Goal: Transaction & Acquisition: Book appointment/travel/reservation

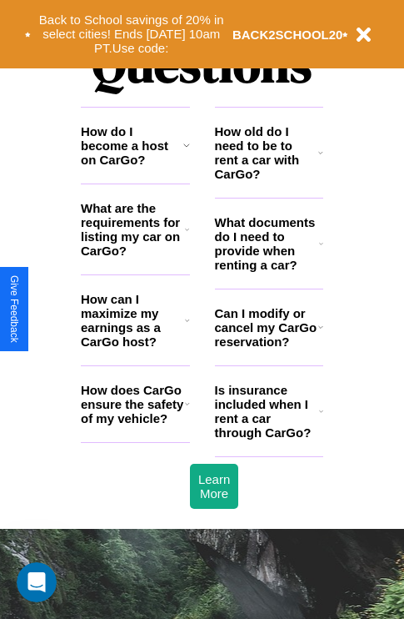
click at [187, 327] on icon at bounding box center [187, 319] width 5 height 13
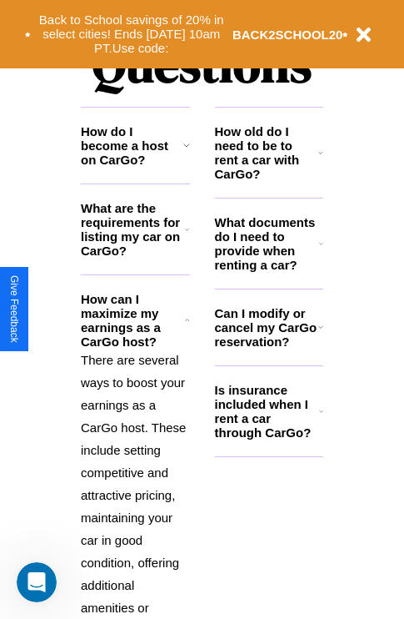
click at [268, 270] on h3 "What documents do I need to provide when renting a car?" at bounding box center [267, 243] width 105 height 57
click at [135, 466] on p "There are several ways to boost your earnings as a CarGo host. These include se…" at bounding box center [135, 550] width 109 height 405
click at [321, 159] on icon at bounding box center [320, 152] width 5 height 13
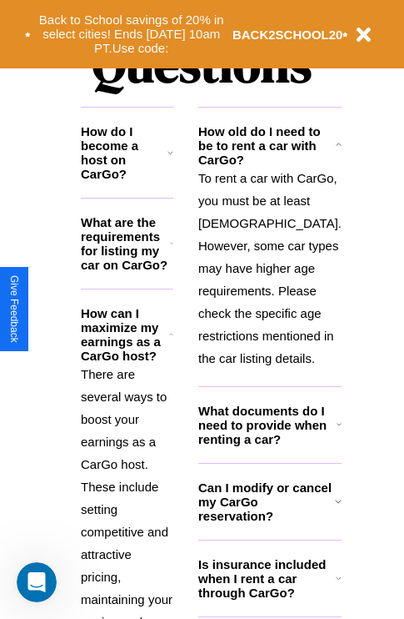
click at [268, 325] on p "To rent a car with CarGo, you must be at least 21 years old. However, some car …" at bounding box center [269, 268] width 143 height 203
click at [131, 34] on button "Back to School savings of 20% in select cities! Ends 9/1 at 10am PT. Use code:" at bounding box center [132, 34] width 202 height 52
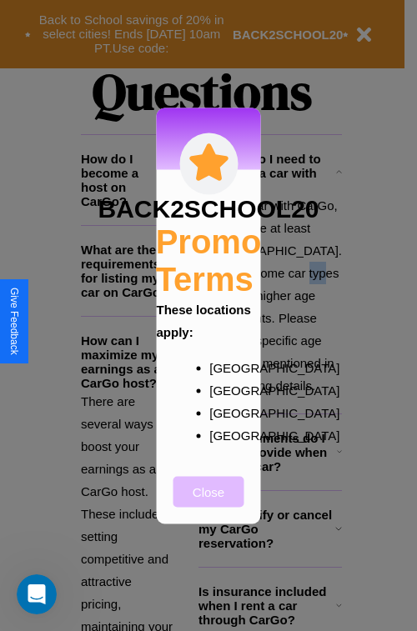
click at [208, 503] on button "Close" at bounding box center [208, 491] width 71 height 31
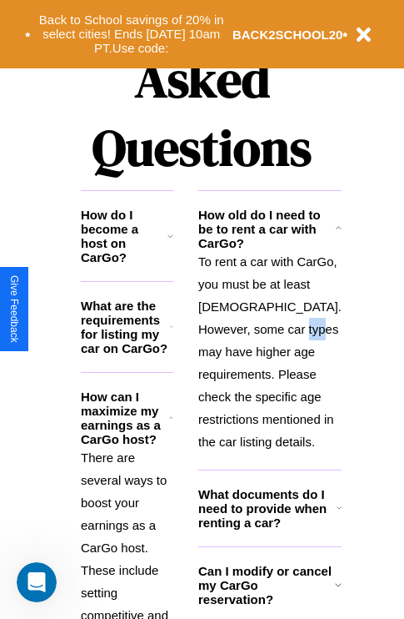
scroll to position [1071, 0]
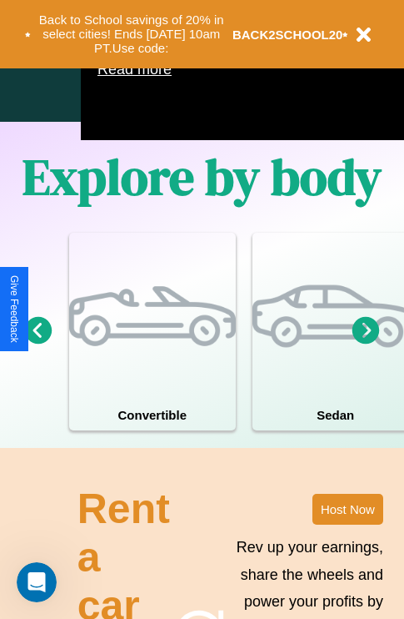
click at [366, 343] on icon at bounding box center [367, 330] width 28 height 28
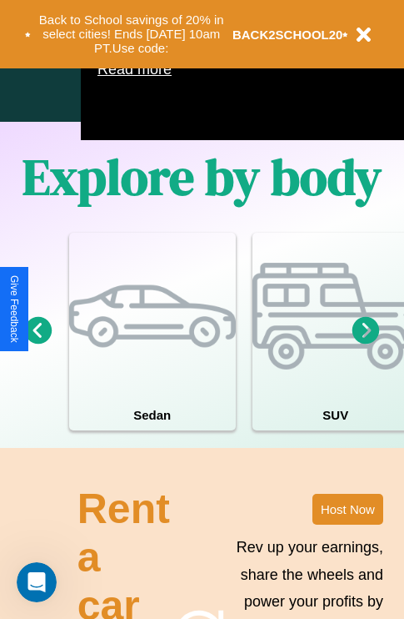
click at [366, 343] on icon at bounding box center [367, 330] width 28 height 28
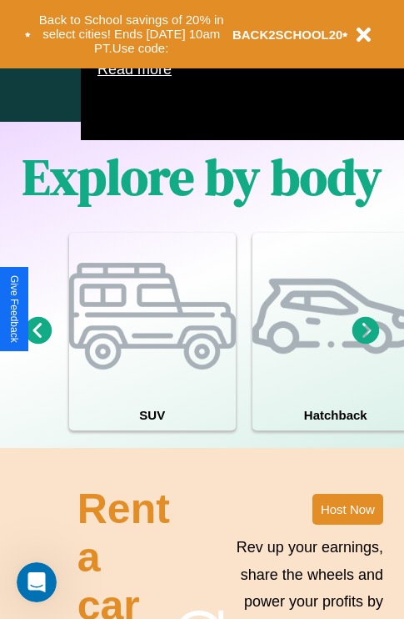
scroll to position [908, 198]
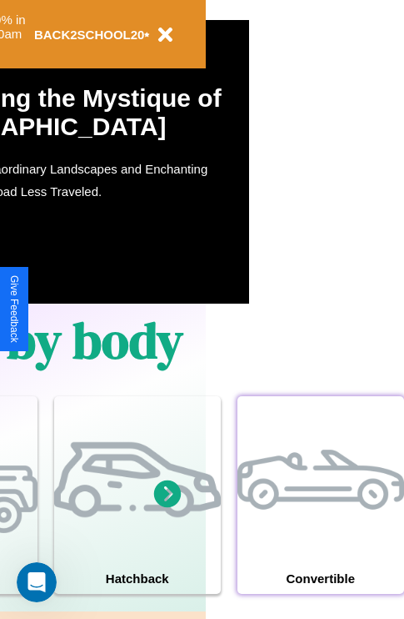
click at [320, 519] on div at bounding box center [321, 479] width 167 height 167
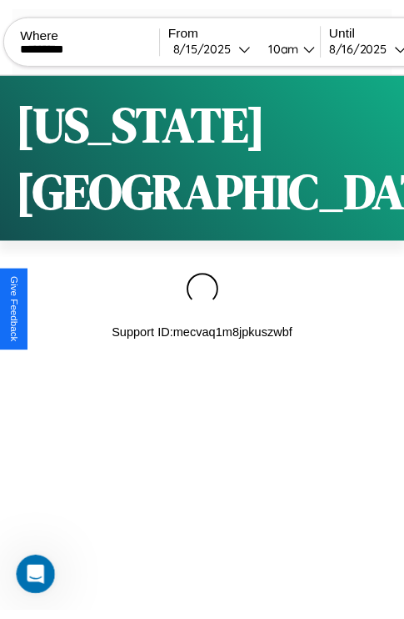
scroll to position [0, 142]
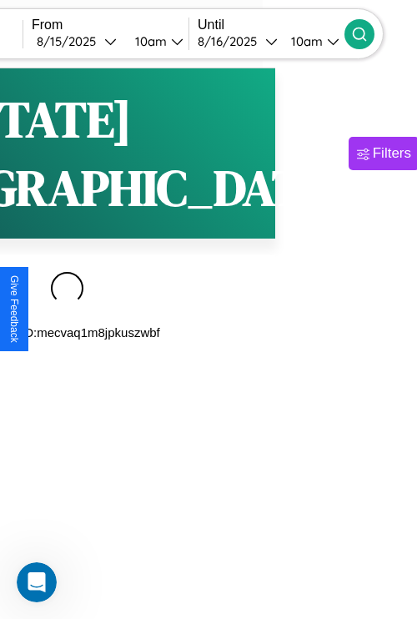
type input "*********"
click at [368, 33] on icon at bounding box center [359, 34] width 17 height 17
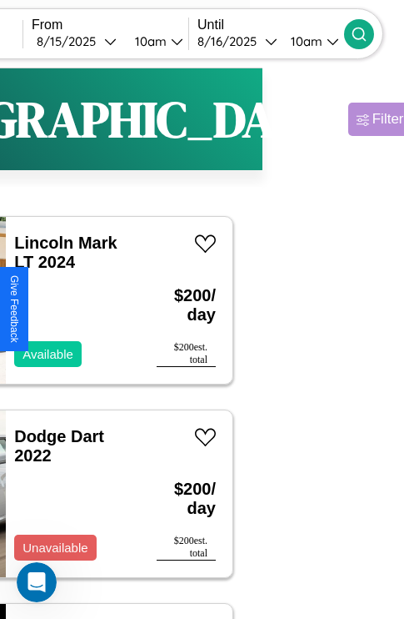
click at [373, 119] on div "Filters" at bounding box center [392, 119] width 38 height 17
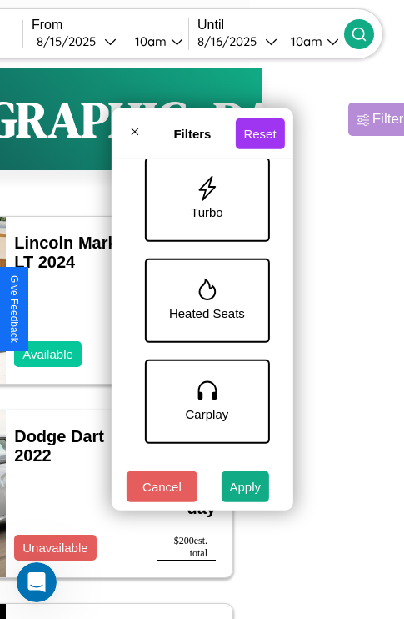
scroll to position [1146, 0]
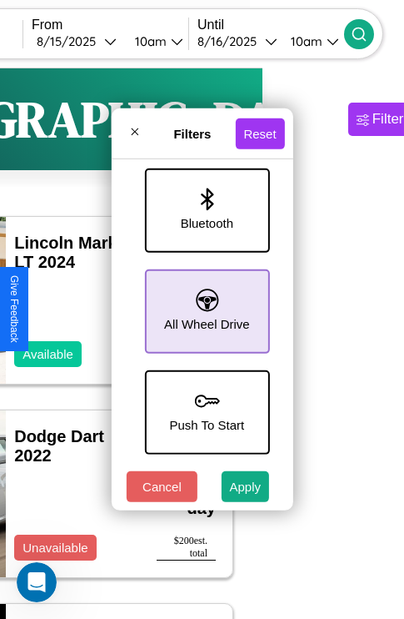
click at [204, 303] on icon at bounding box center [207, 299] width 23 height 23
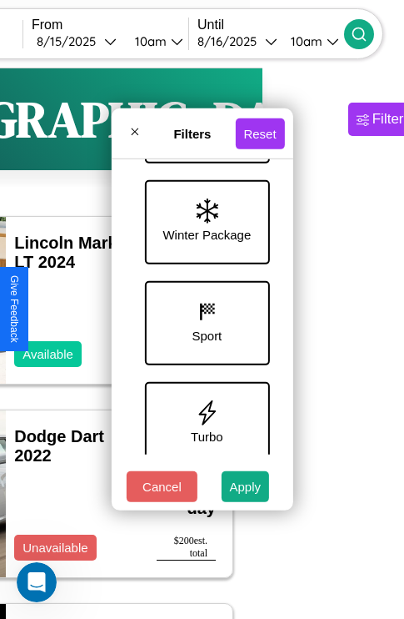
scroll to position [543, 0]
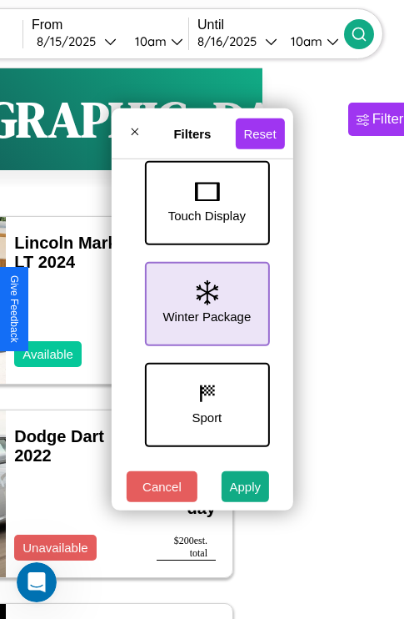
click at [204, 300] on icon at bounding box center [207, 292] width 22 height 25
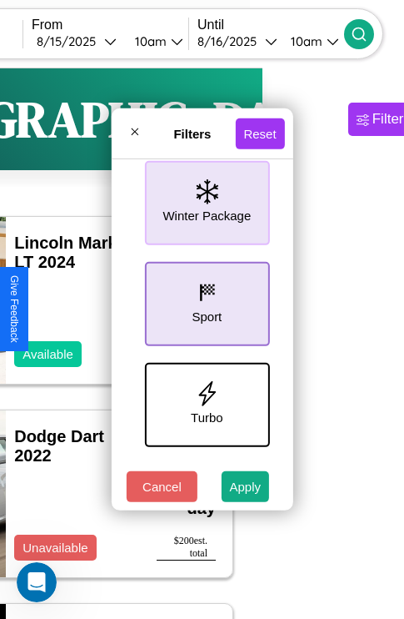
click at [204, 300] on icon at bounding box center [206, 292] width 25 height 25
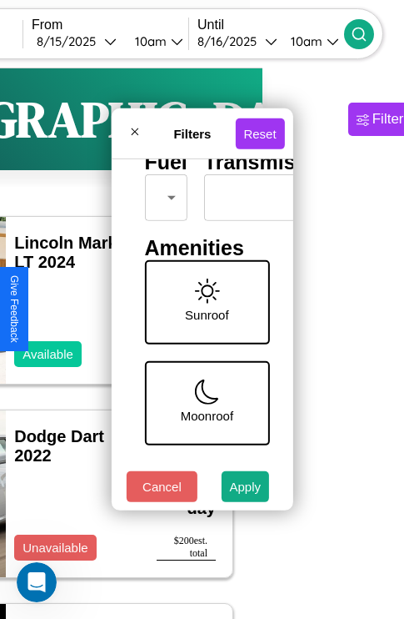
scroll to position [240, 0]
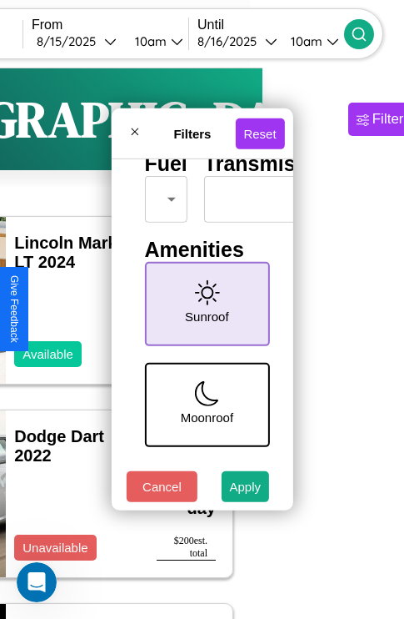
click at [204, 300] on icon at bounding box center [206, 292] width 25 height 25
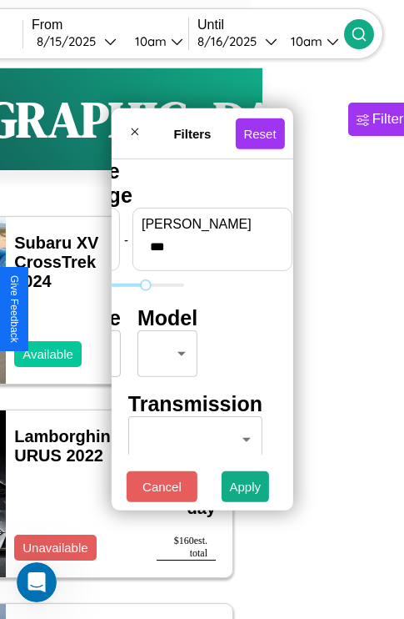
type input "***"
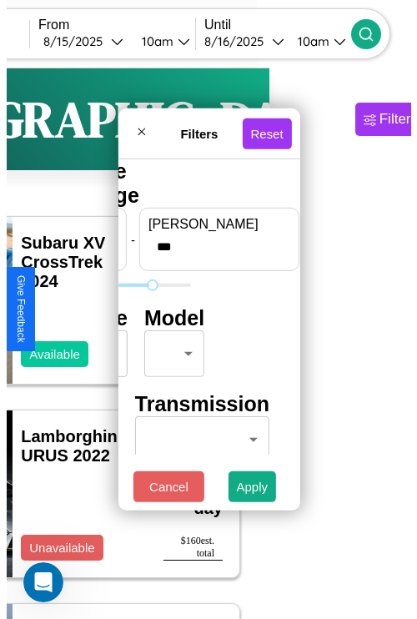
scroll to position [0, 0]
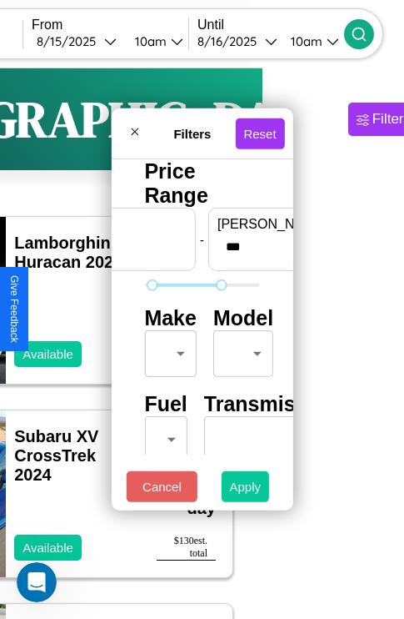
type input "**"
click at [246, 490] on button "Apply" at bounding box center [246, 486] width 48 height 31
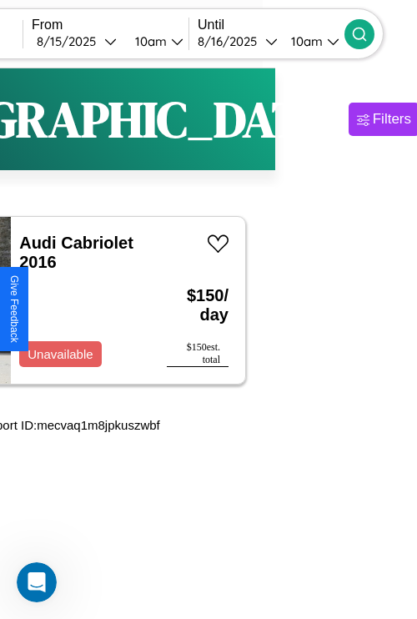
scroll to position [0, 29]
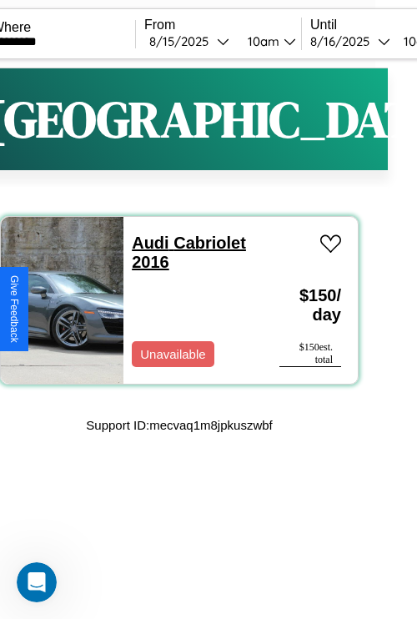
click at [145, 243] on link "Audi Cabriolet 2016" at bounding box center [189, 252] width 114 height 38
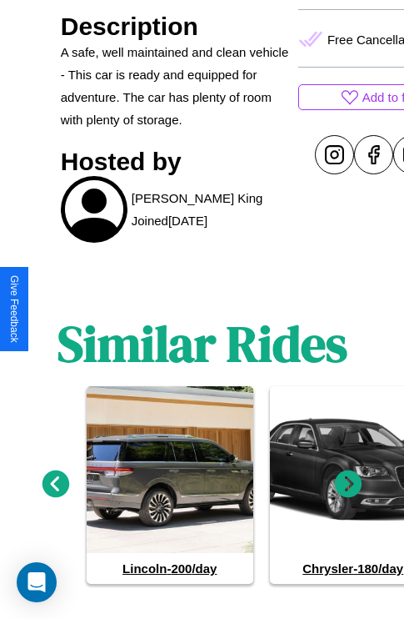
scroll to position [794, 0]
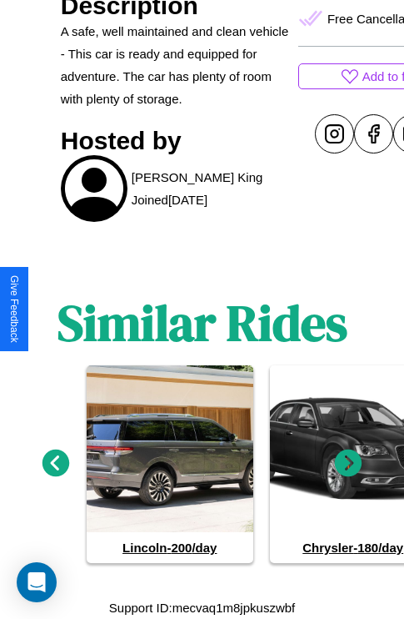
click at [348, 464] on icon at bounding box center [349, 463] width 28 height 28
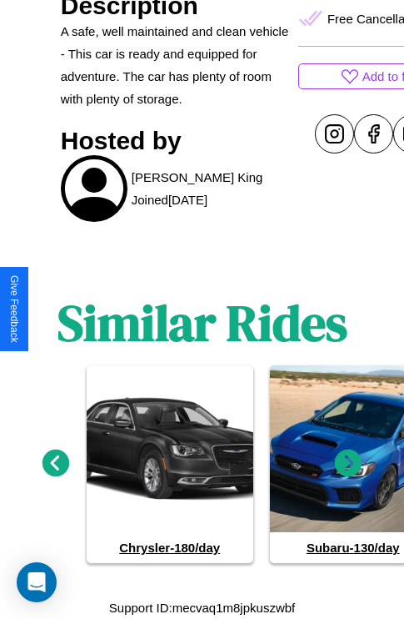
click at [348, 464] on icon at bounding box center [349, 463] width 28 height 28
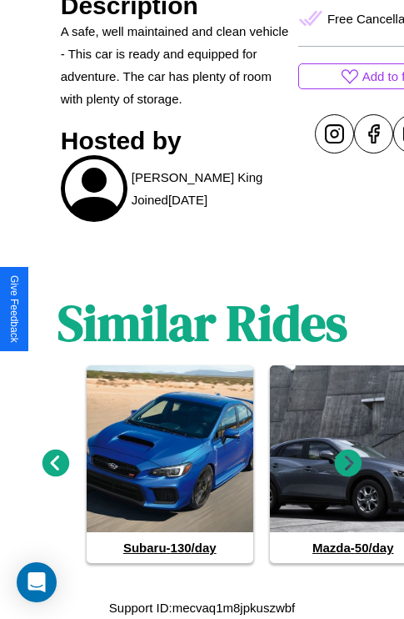
click at [348, 464] on icon at bounding box center [349, 463] width 28 height 28
